Goal: Find specific page/section: Find specific page/section

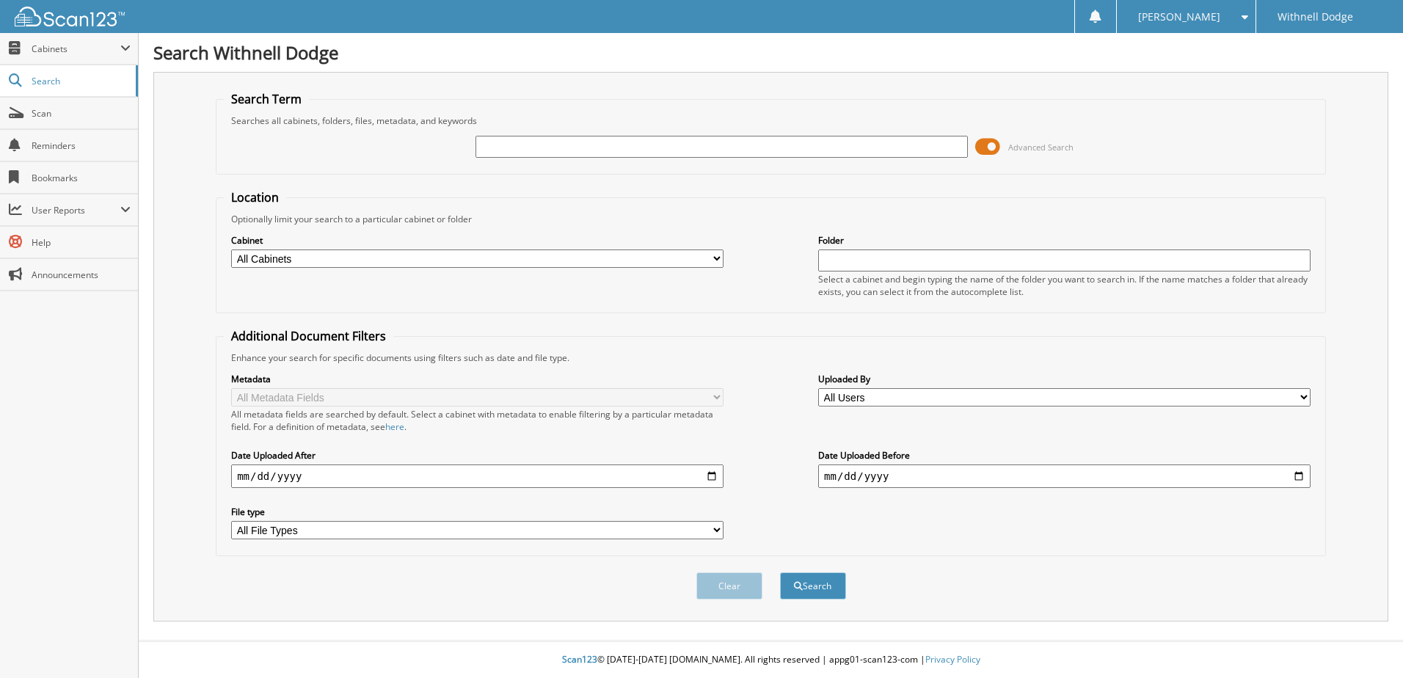
click at [621, 141] on input "text" at bounding box center [721, 147] width 492 height 22
type input "P1018"
click at [780, 572] on button "Search" at bounding box center [813, 585] width 66 height 27
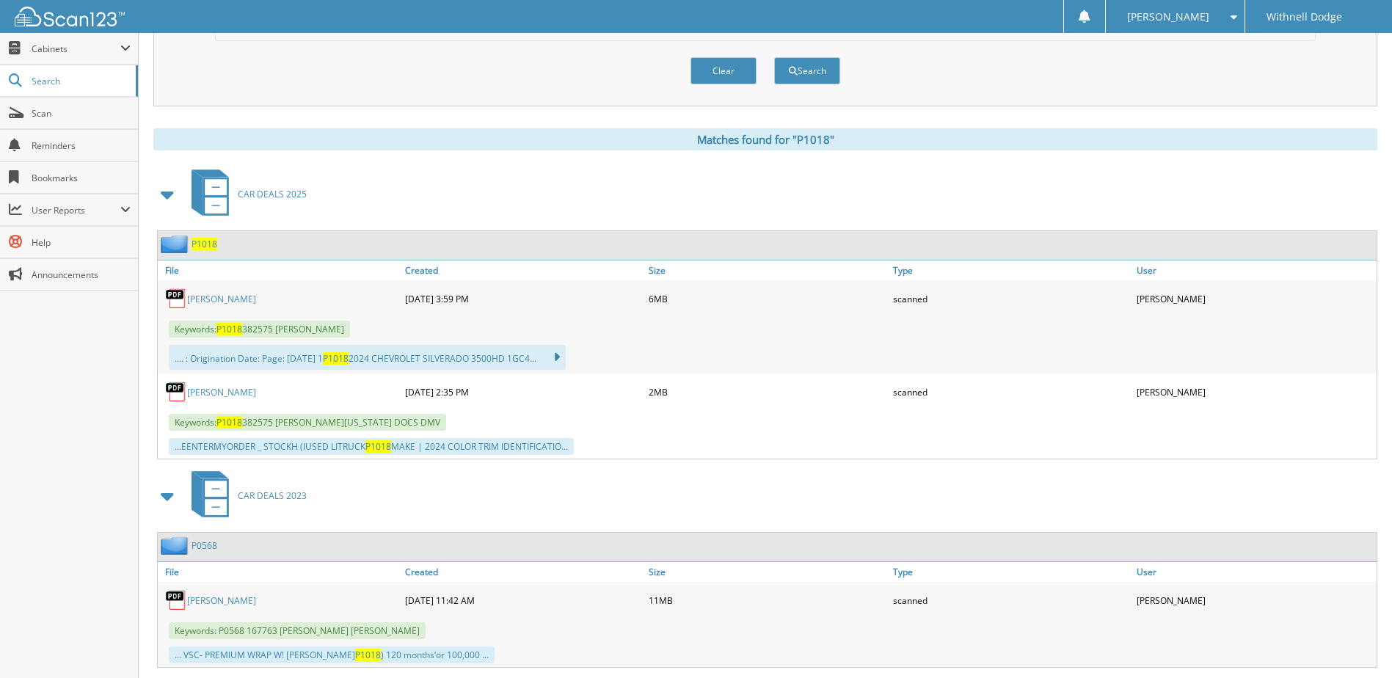
scroll to position [587, 0]
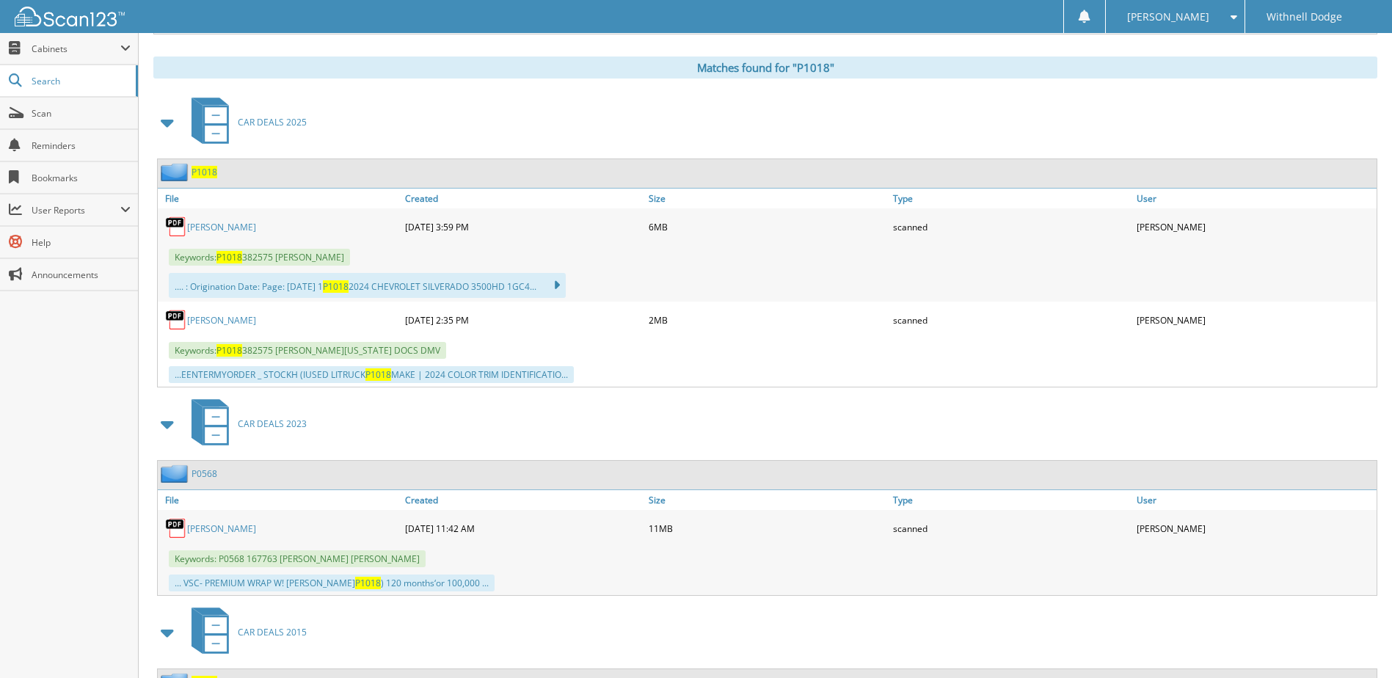
click at [250, 321] on link "[PERSON_NAME]" at bounding box center [221, 320] width 69 height 12
click at [241, 223] on link "[PERSON_NAME]" at bounding box center [221, 227] width 69 height 12
click at [252, 321] on link "JOHNSON, TRAVIS G." at bounding box center [221, 320] width 69 height 12
click at [255, 227] on link "JOHNSON, TRAVIS G." at bounding box center [221, 227] width 69 height 12
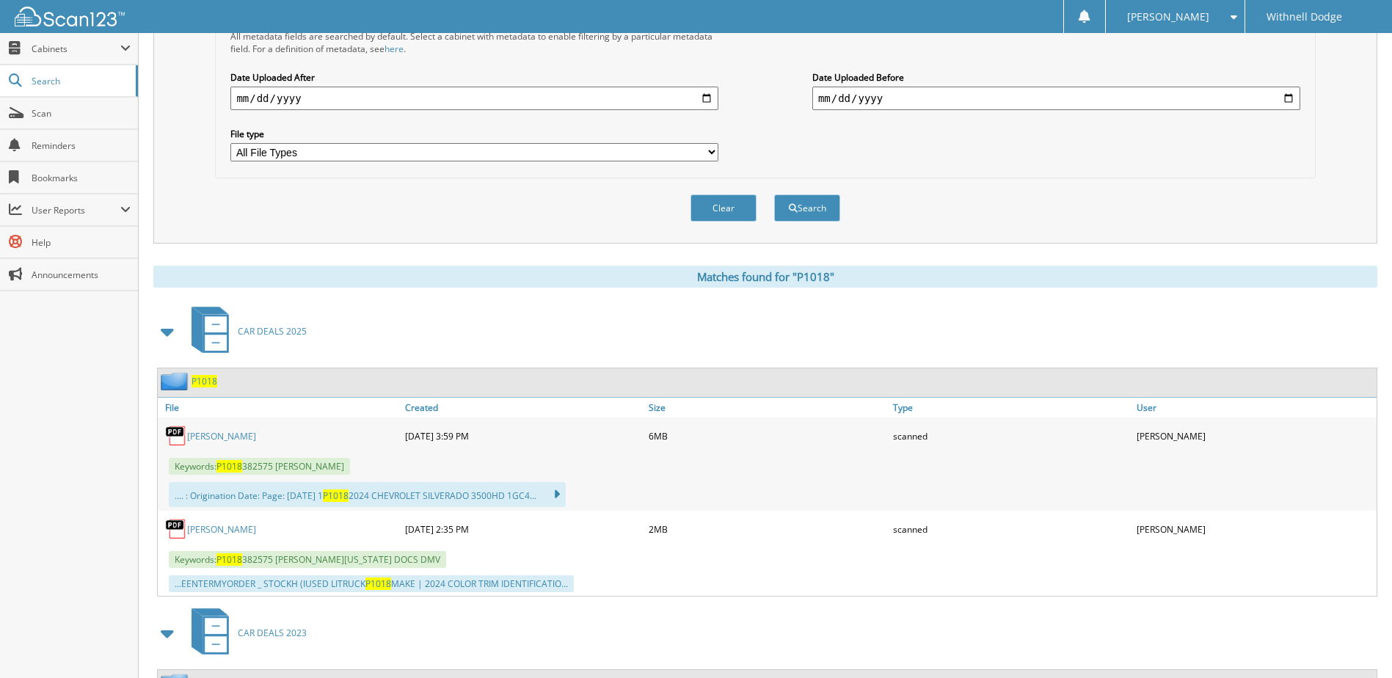
scroll to position [0, 0]
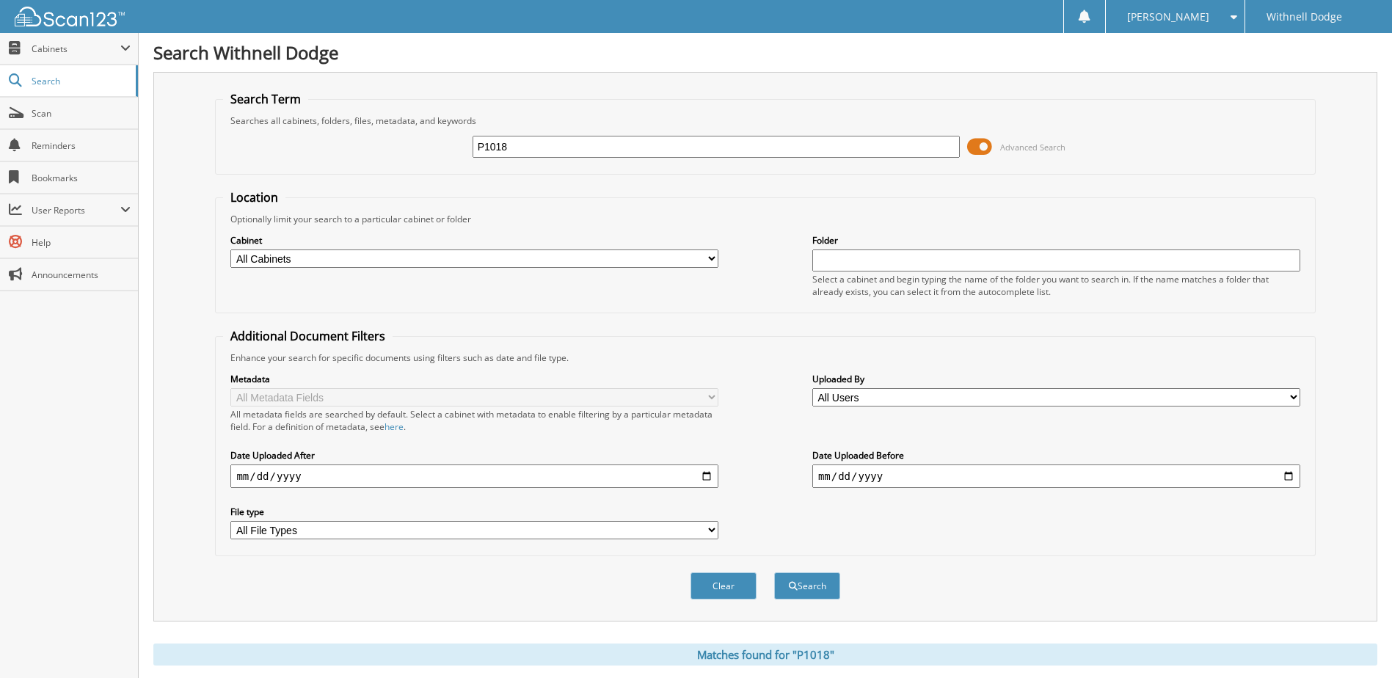
click at [983, 142] on span at bounding box center [979, 147] width 25 height 22
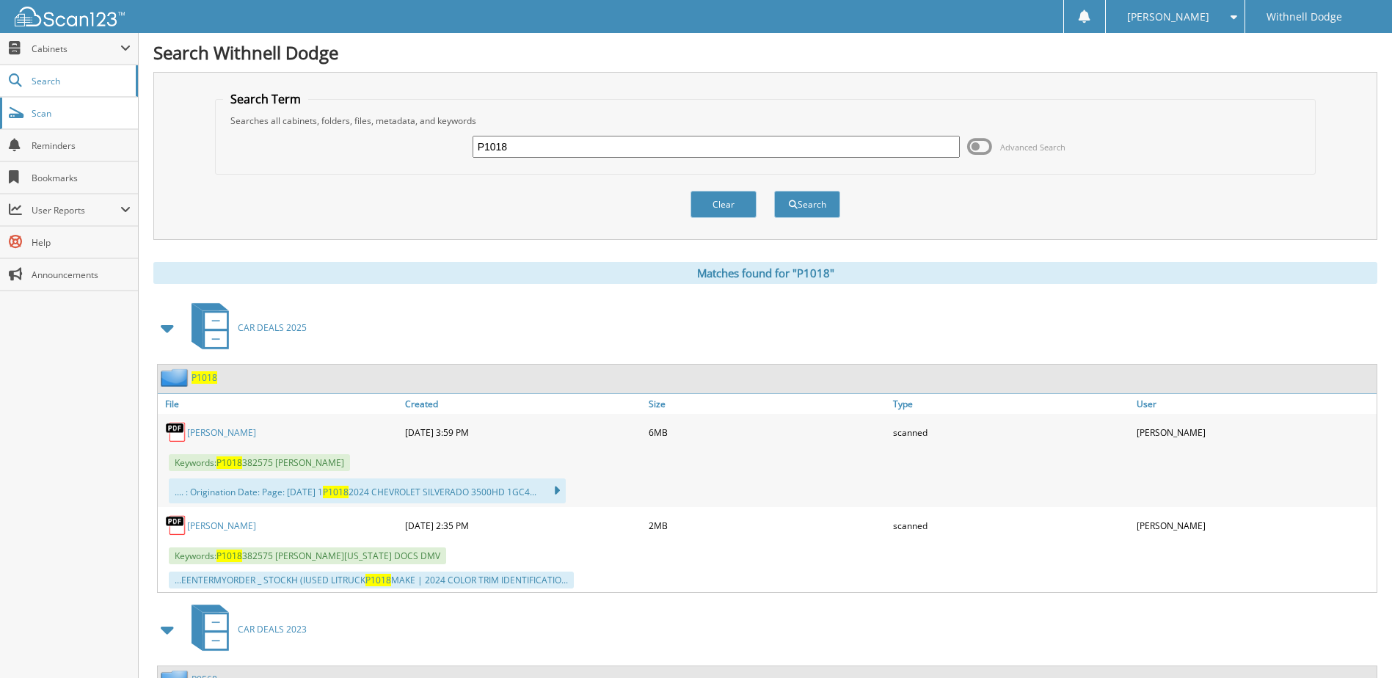
click at [65, 117] on span "Scan" at bounding box center [81, 113] width 99 height 12
